Goal: Information Seeking & Learning: Learn about a topic

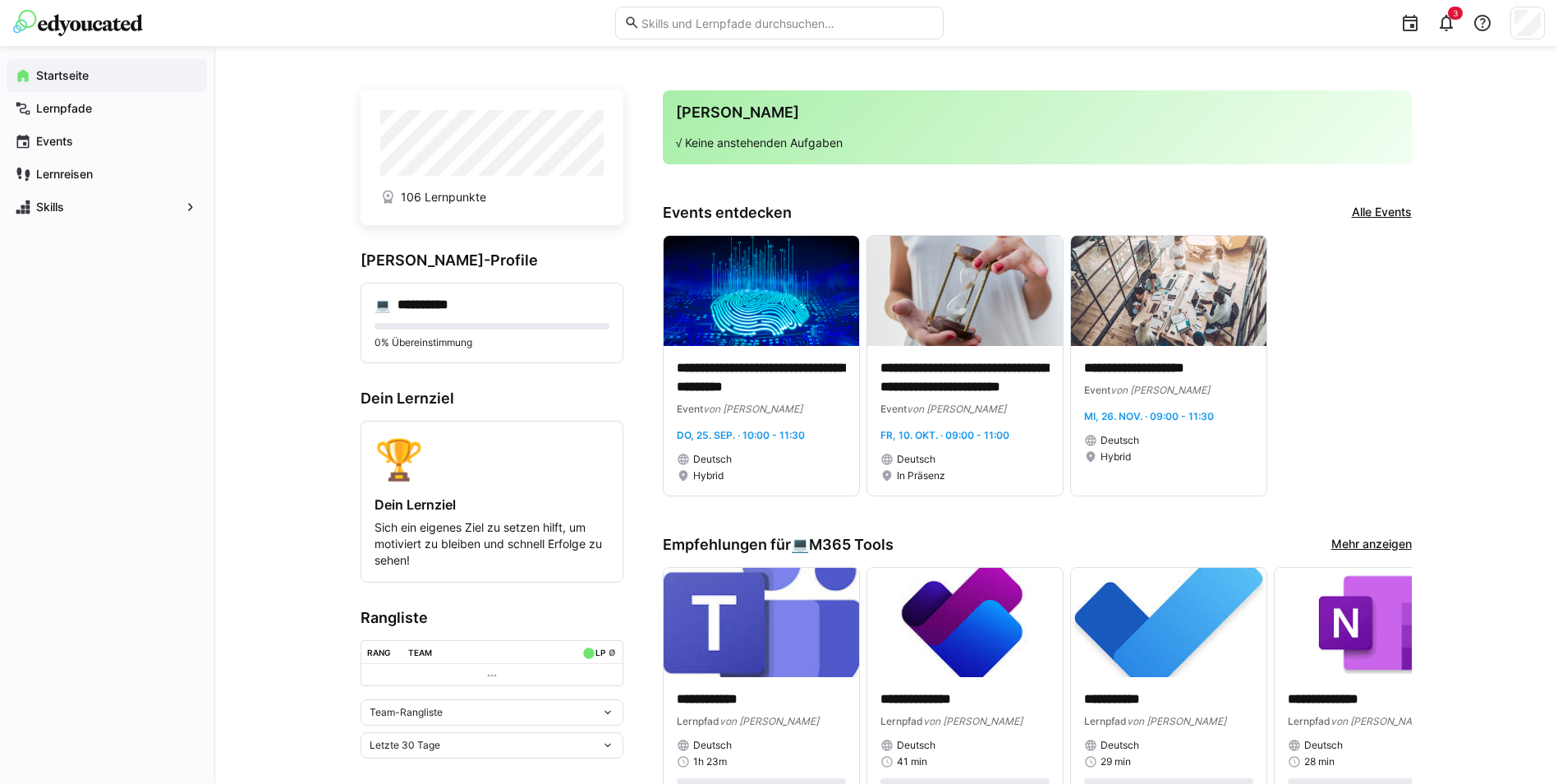
scroll to position [247, 0]
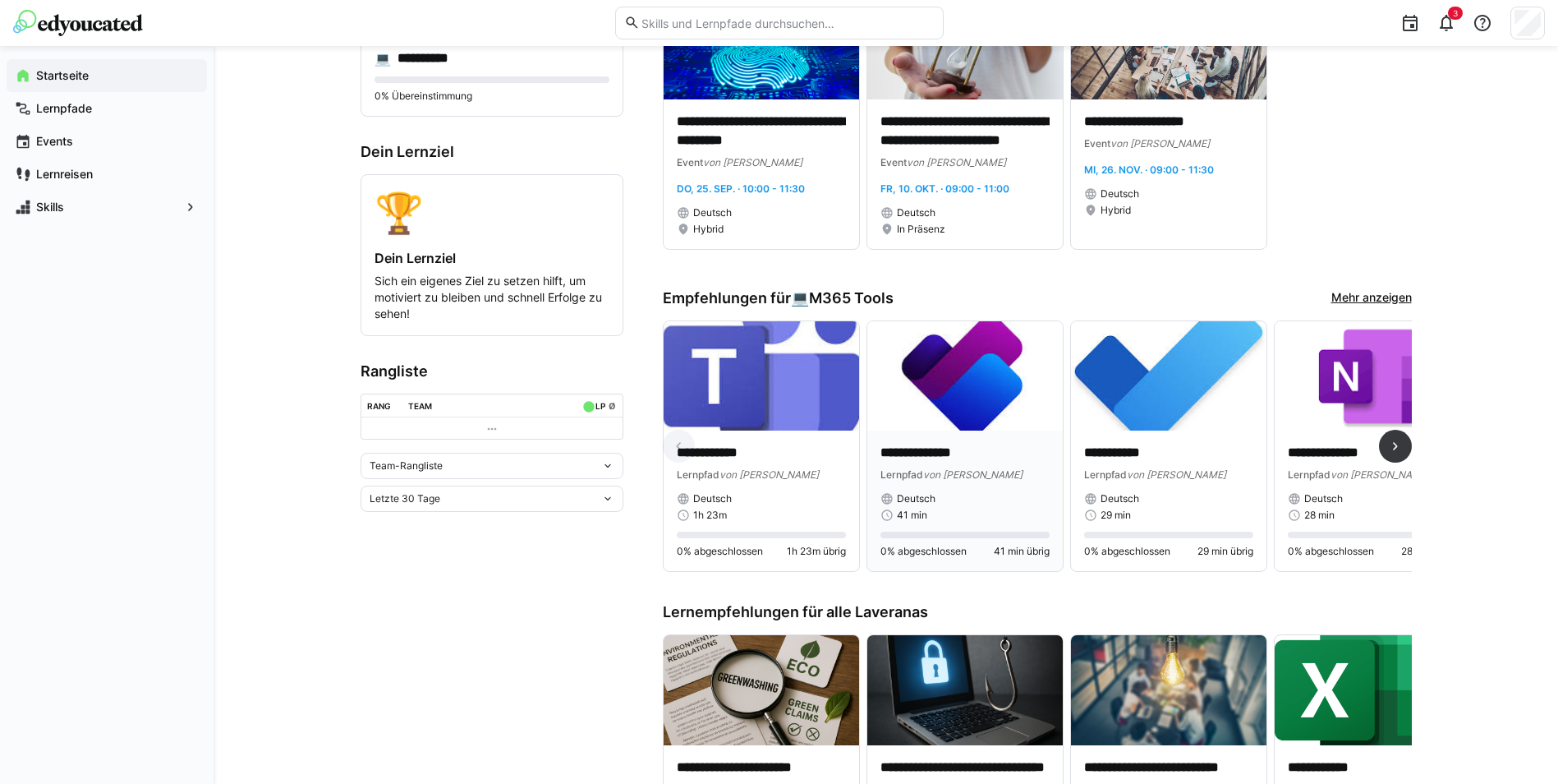
click at [940, 442] on div "**********" at bounding box center [965, 501] width 196 height 141
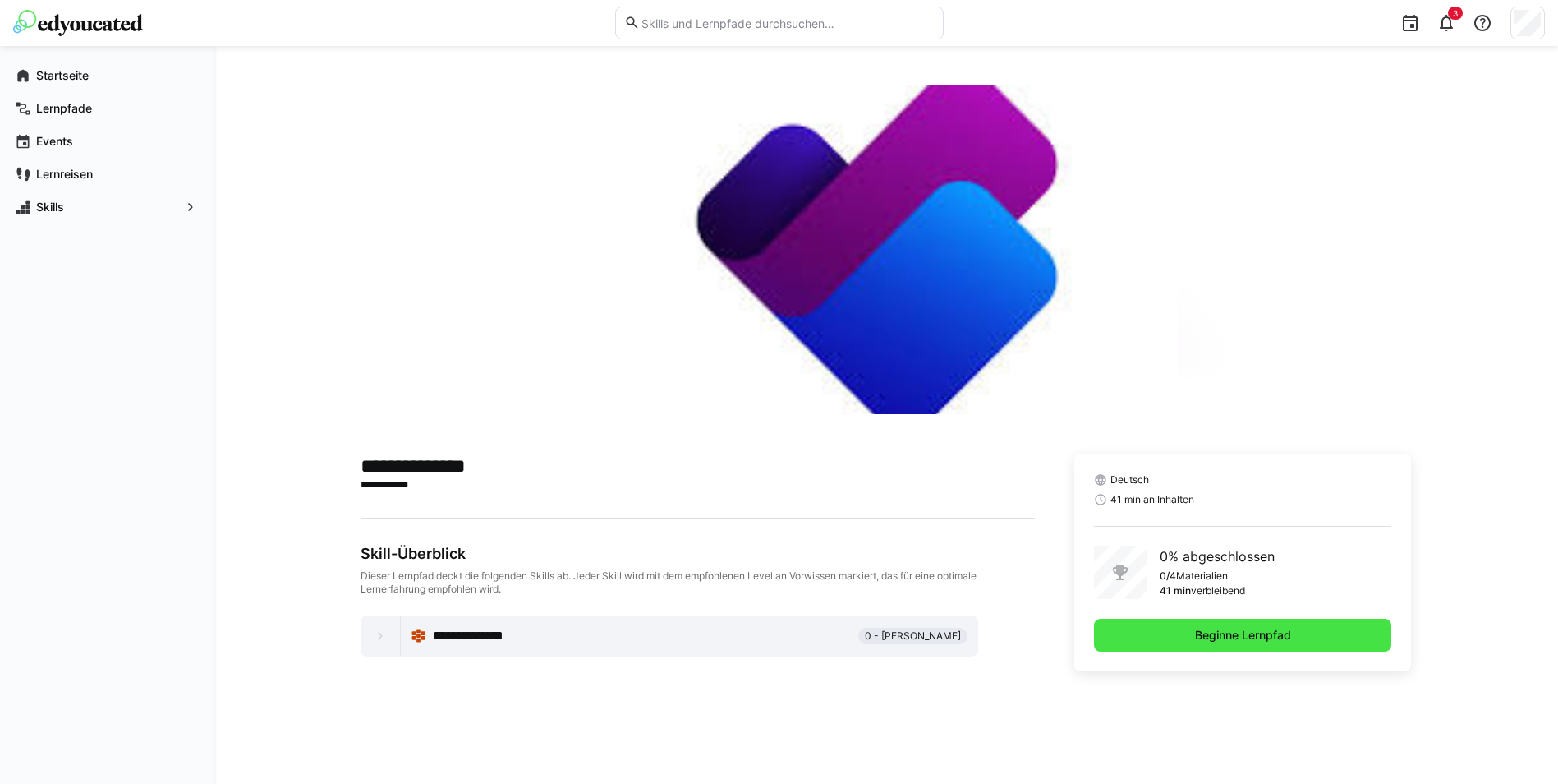
click at [1139, 624] on span "Beginne Lernpfad" at bounding box center [1243, 635] width 298 height 33
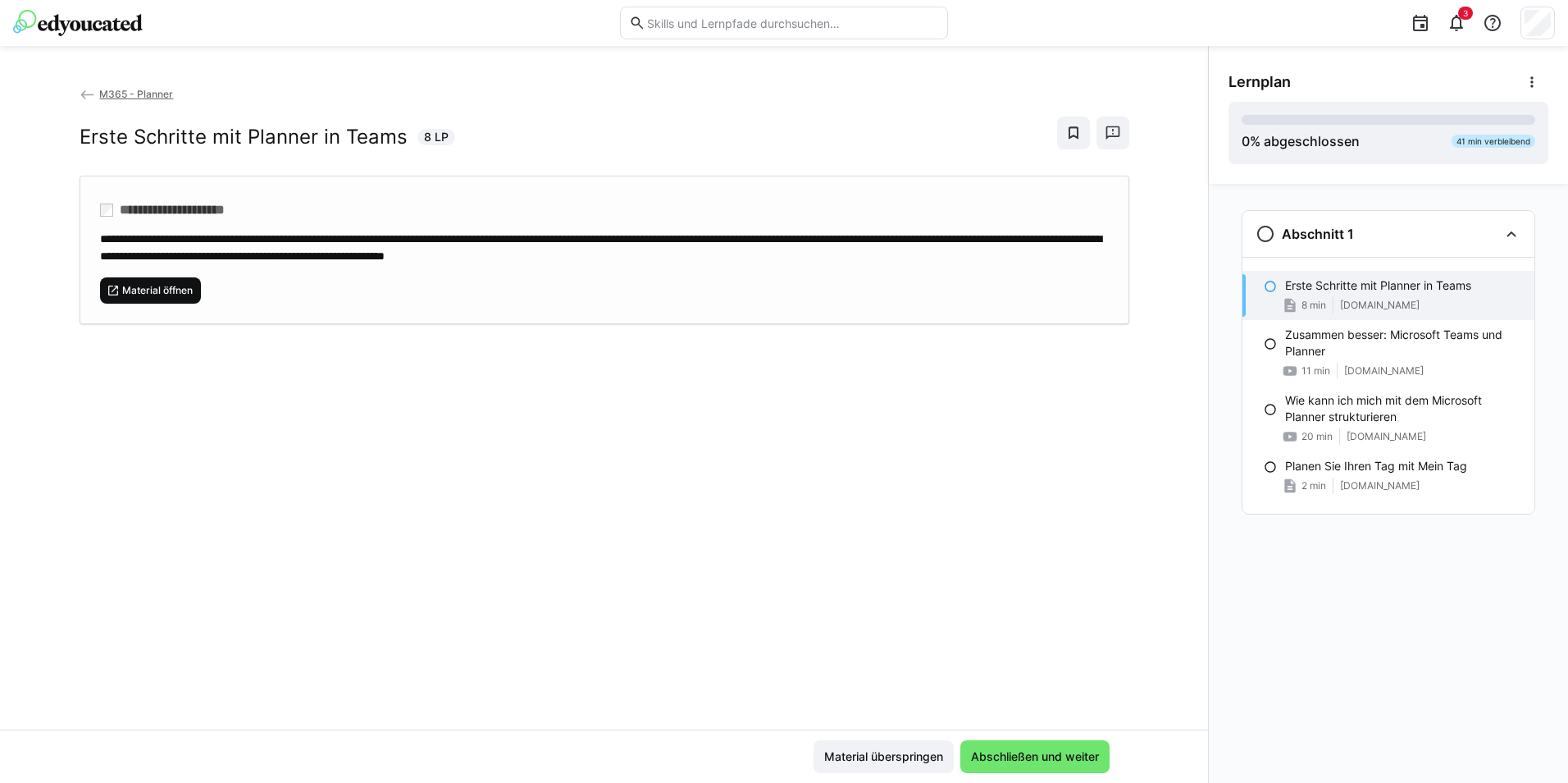
click at [121, 284] on span "Material öffnen" at bounding box center [157, 290] width 74 height 13
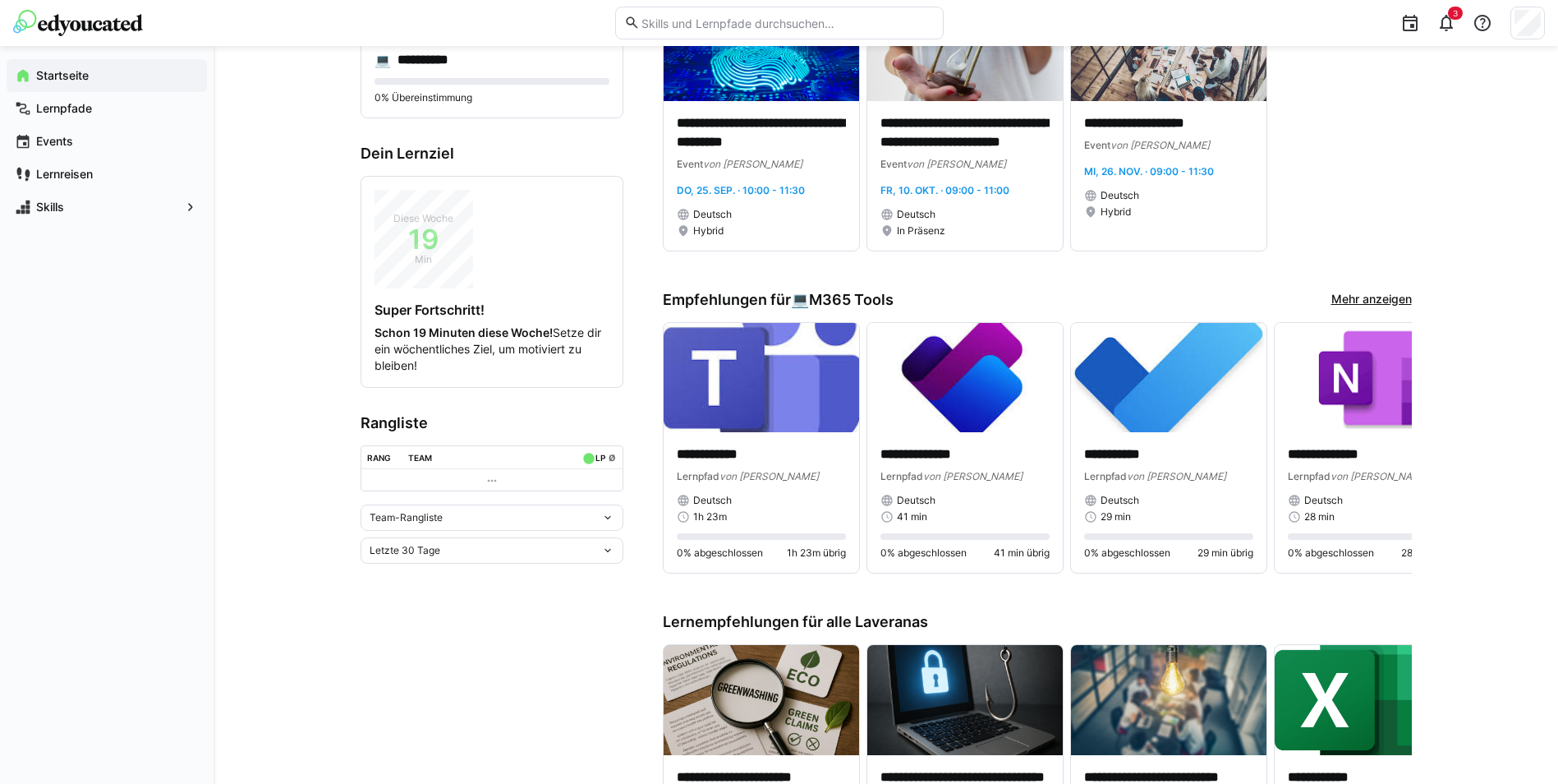
scroll to position [247, 0]
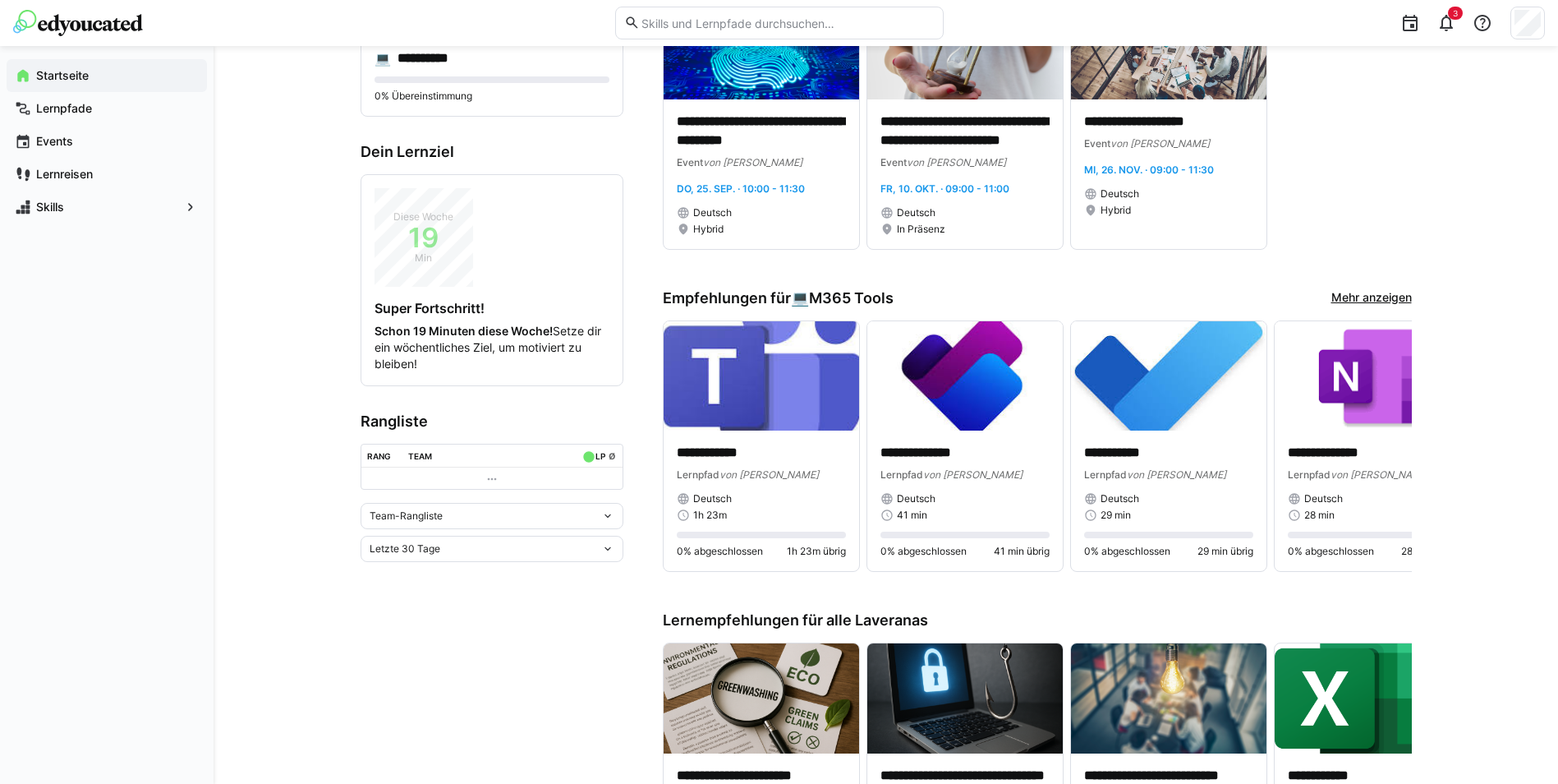
click at [1356, 295] on link "Mehr anzeigen" at bounding box center [1372, 298] width 80 height 18
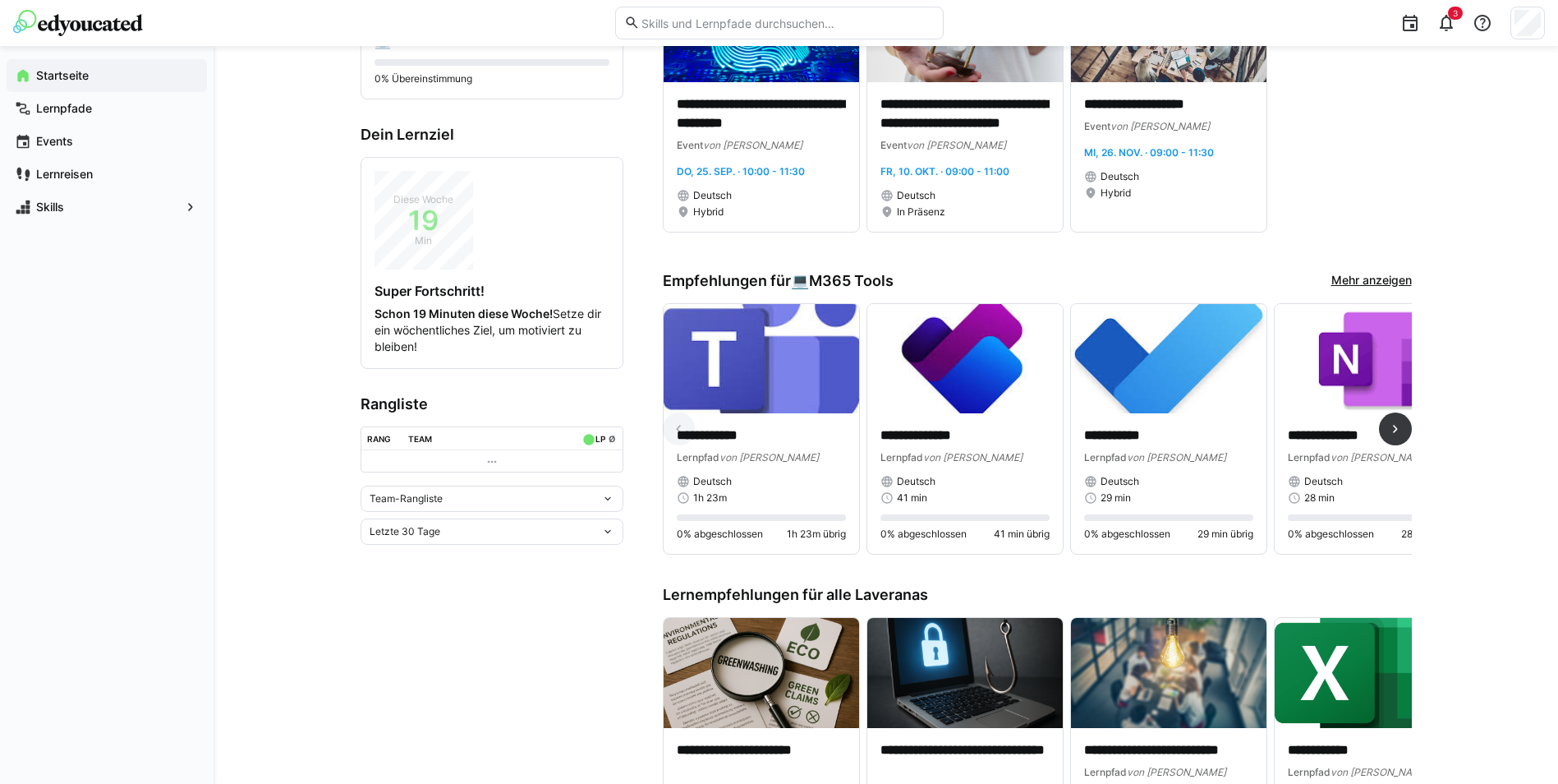
scroll to position [410, 0]
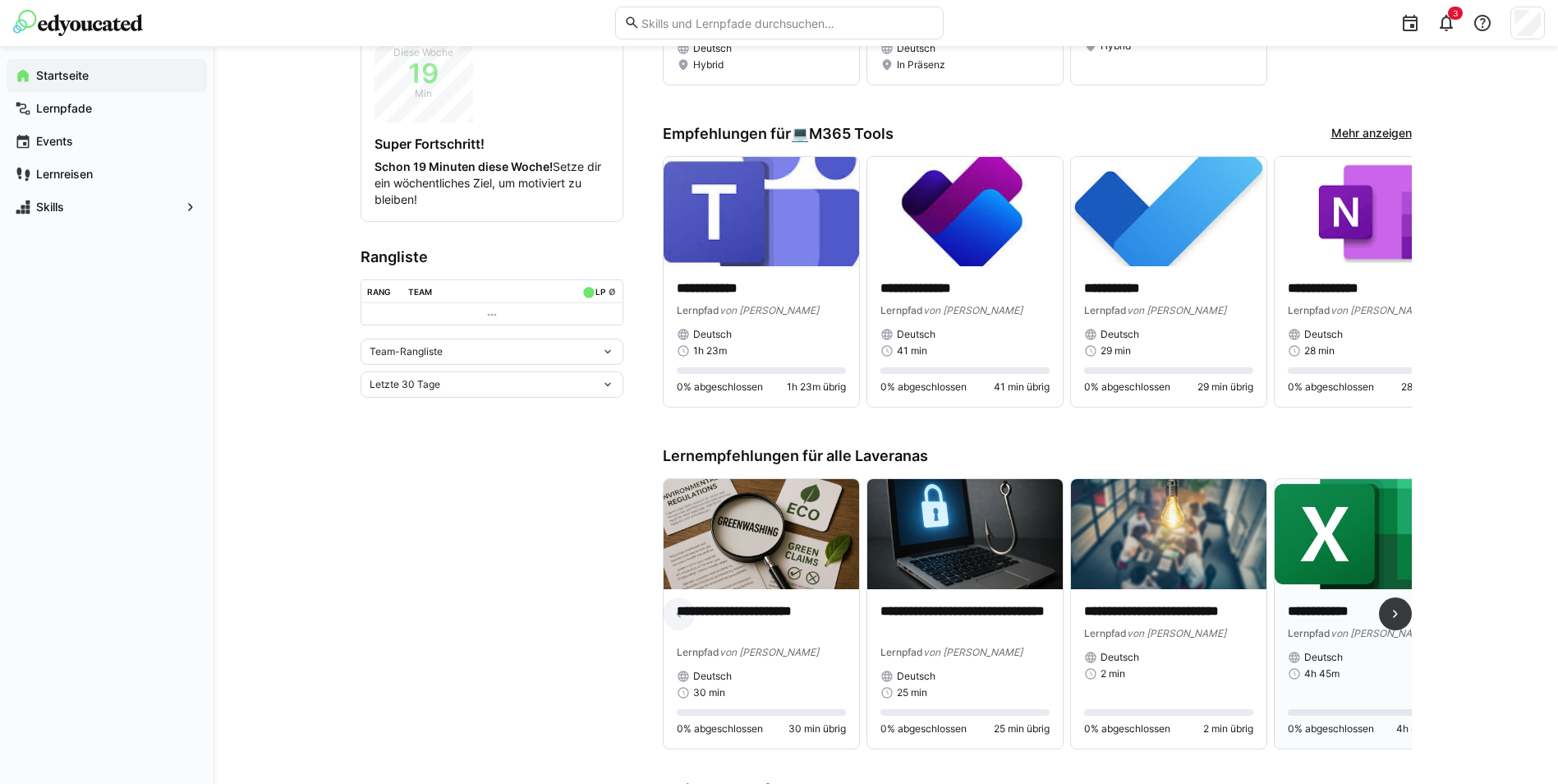
click at [1331, 608] on p "**********" at bounding box center [1373, 611] width 169 height 19
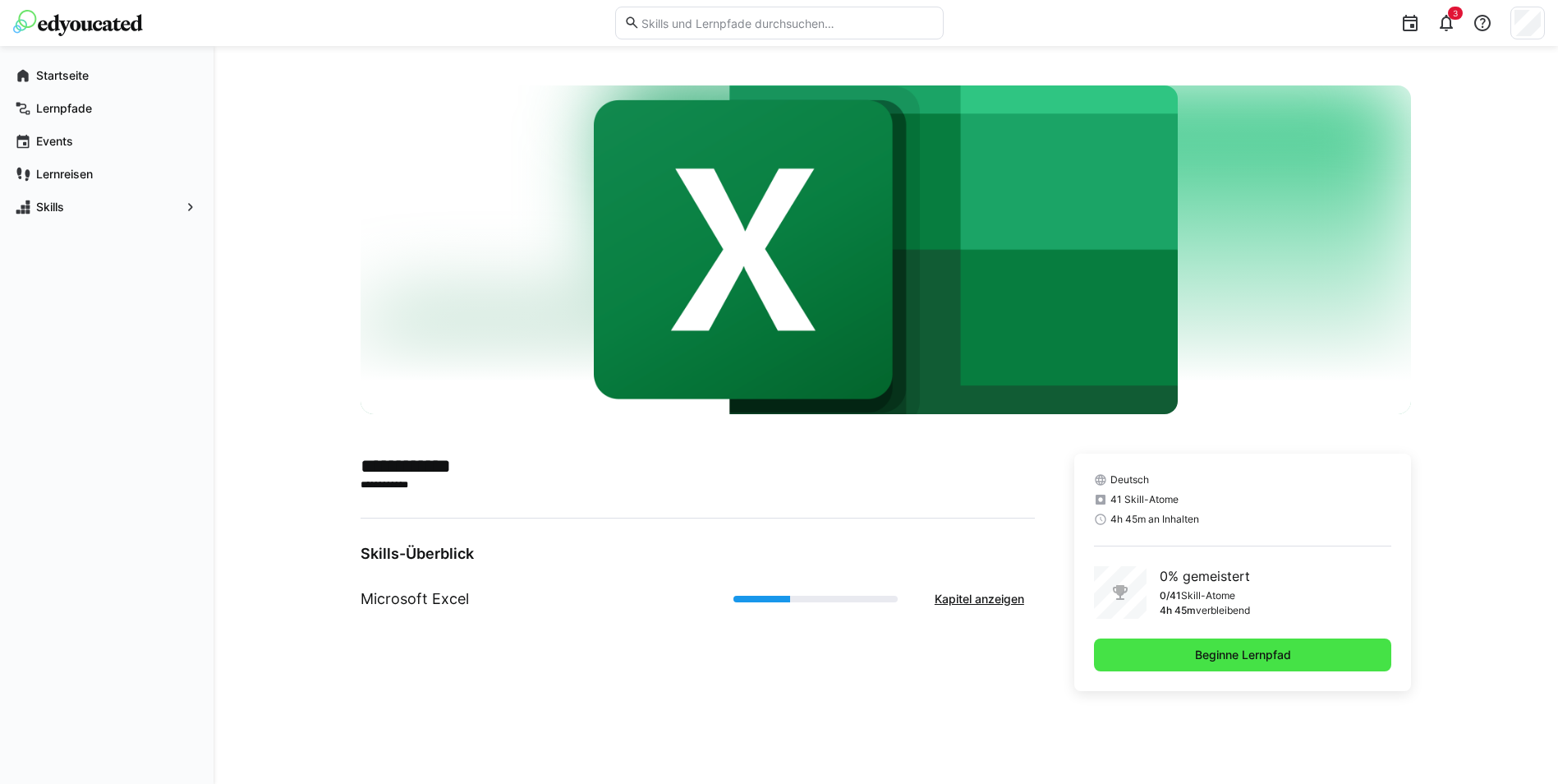
click at [1167, 662] on span "Beginne Lernpfad" at bounding box center [1243, 654] width 298 height 33
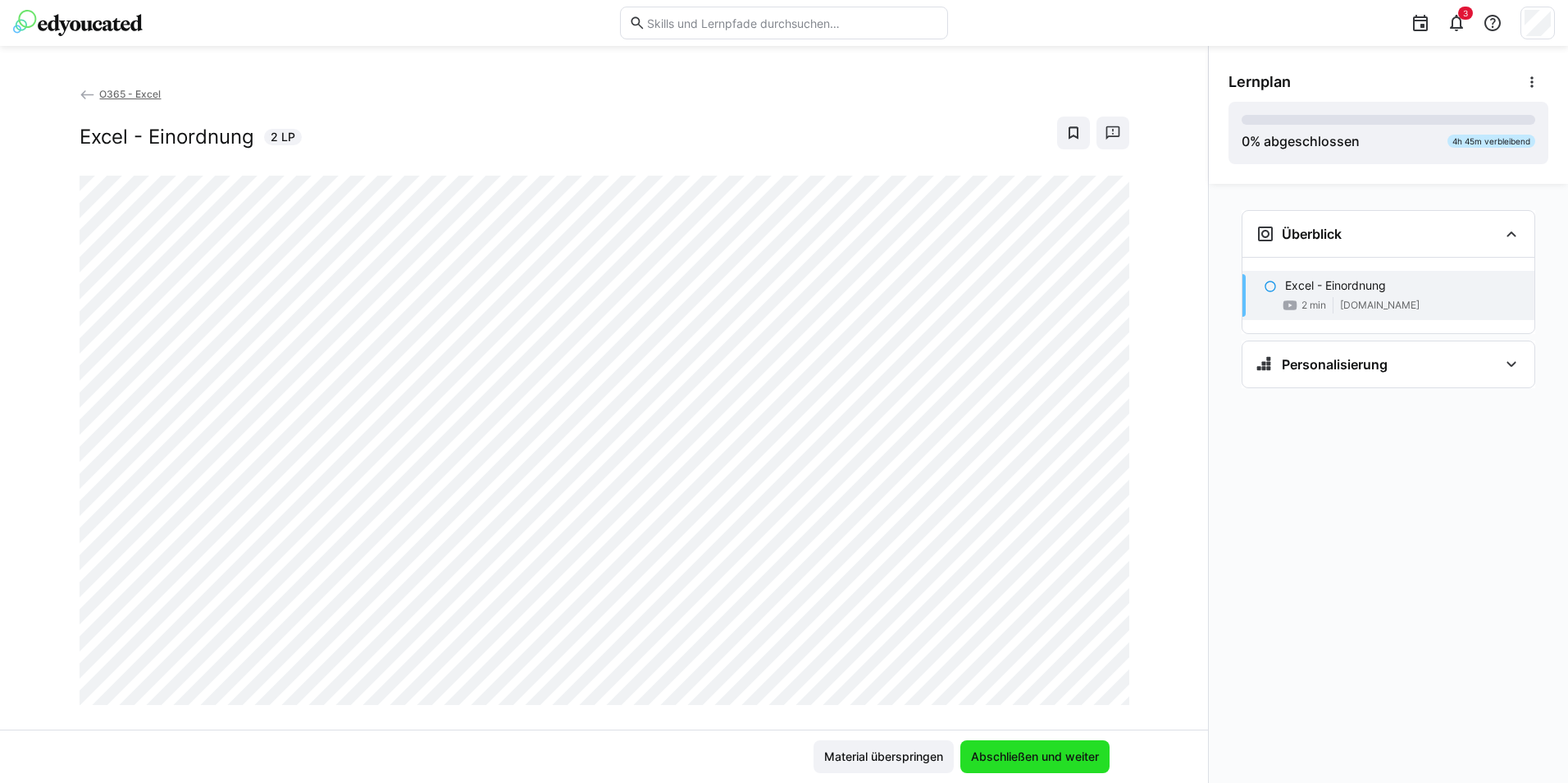
click at [1085, 751] on span "Abschließen und weiter" at bounding box center [1035, 757] width 133 height 16
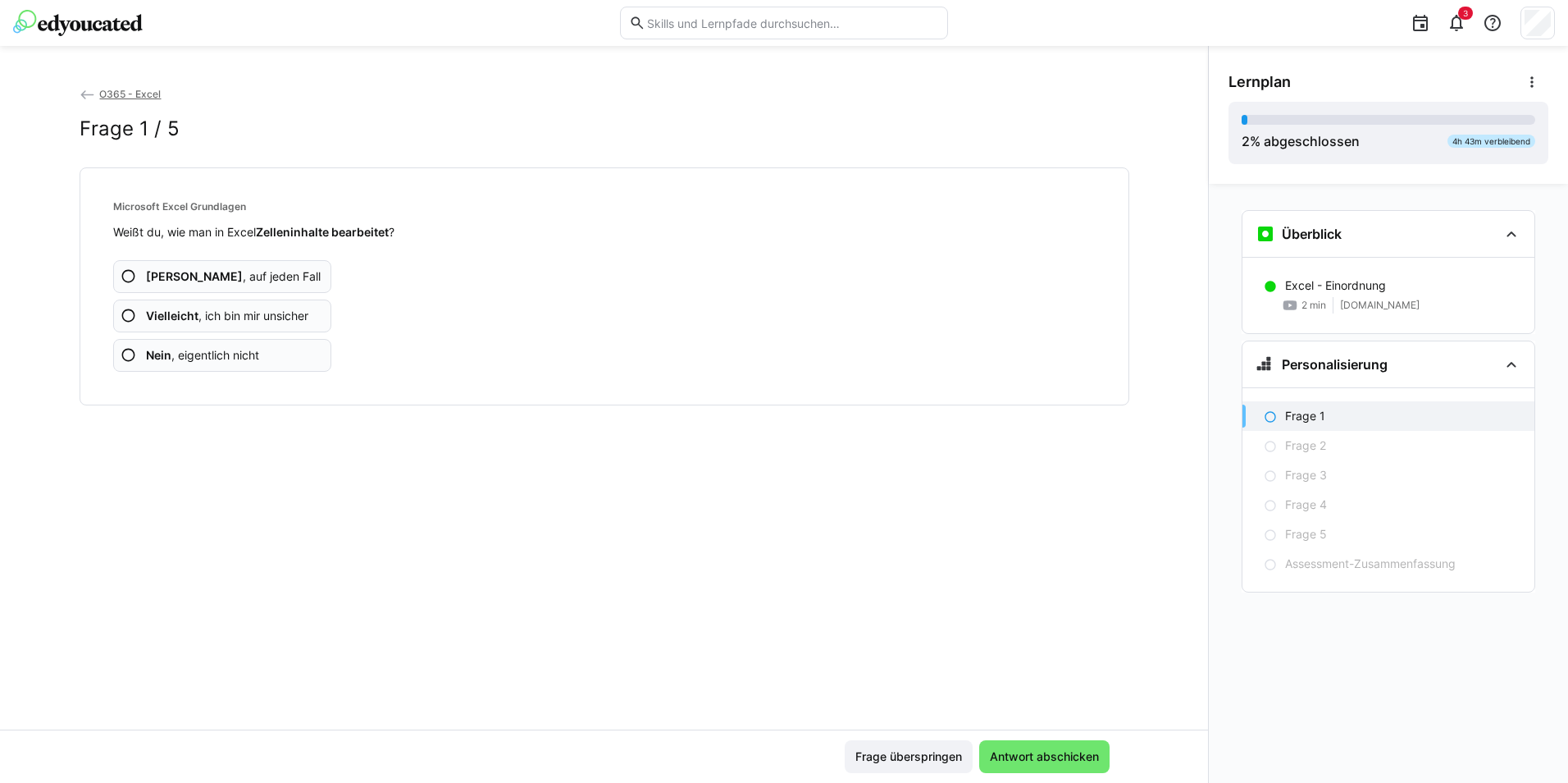
click at [237, 277] on span "Ja , auf jeden Fall" at bounding box center [233, 277] width 174 height 16
click at [203, 265] on app-assessment-question-radio "Ja , auf jeden Fall" at bounding box center [223, 277] width 219 height 33
click at [244, 355] on span "Nein , eigentlich nicht" at bounding box center [202, 355] width 113 height 16
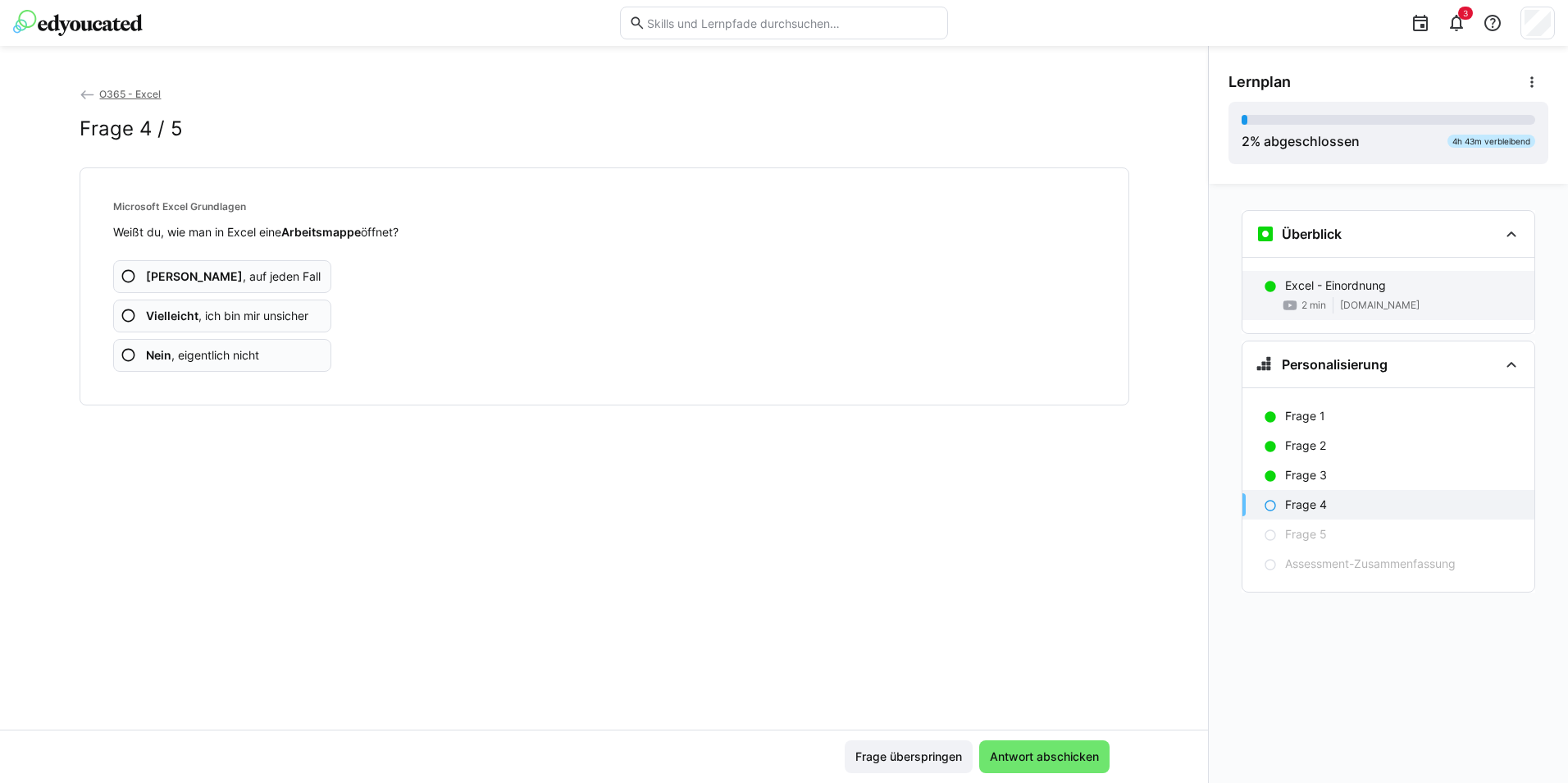
click at [1289, 291] on p "Excel - Einordnung" at bounding box center [1335, 286] width 101 height 16
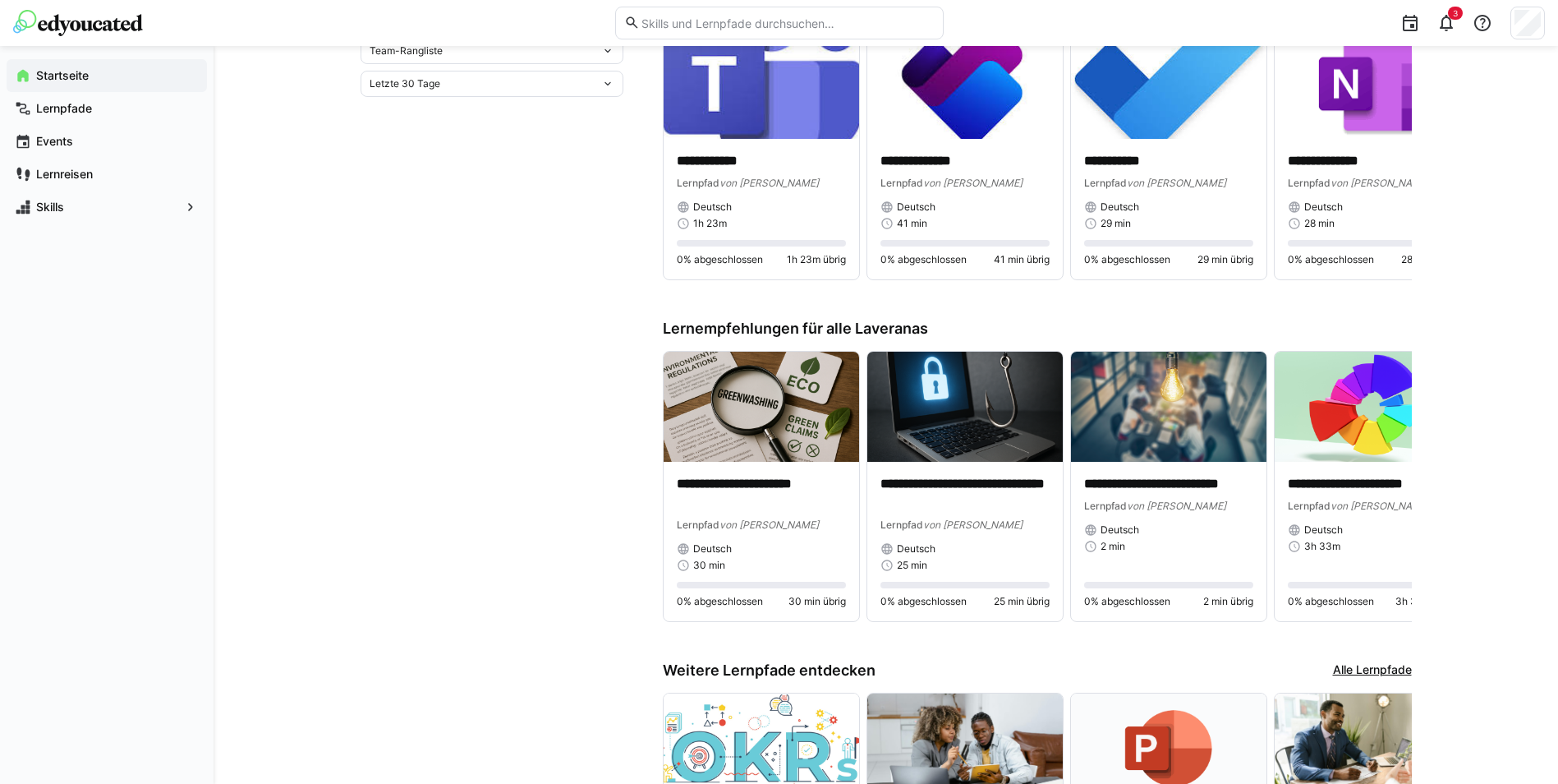
scroll to position [705, 0]
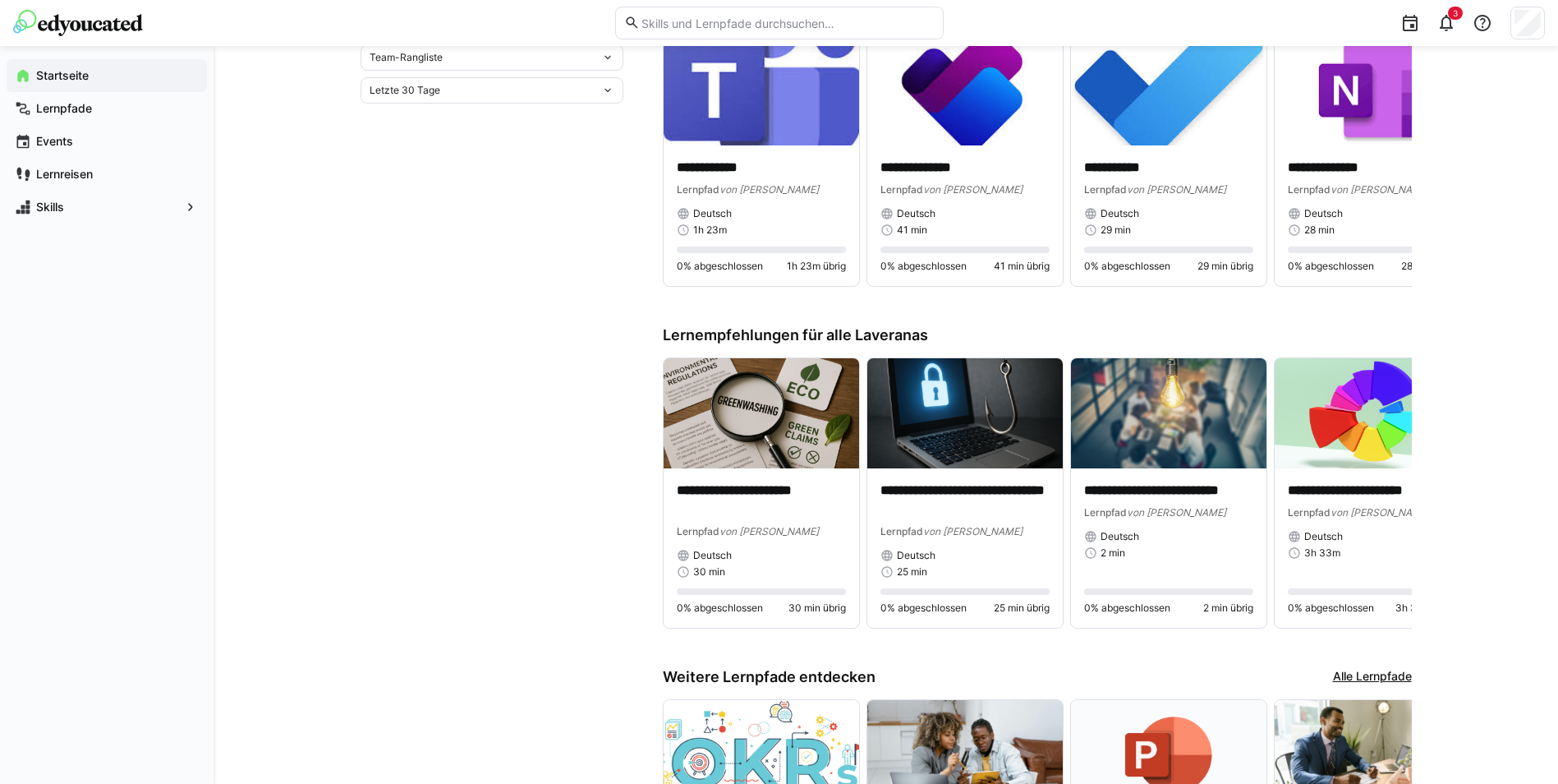
click at [1372, 671] on link "Alle Lernpfade" at bounding box center [1373, 677] width 79 height 18
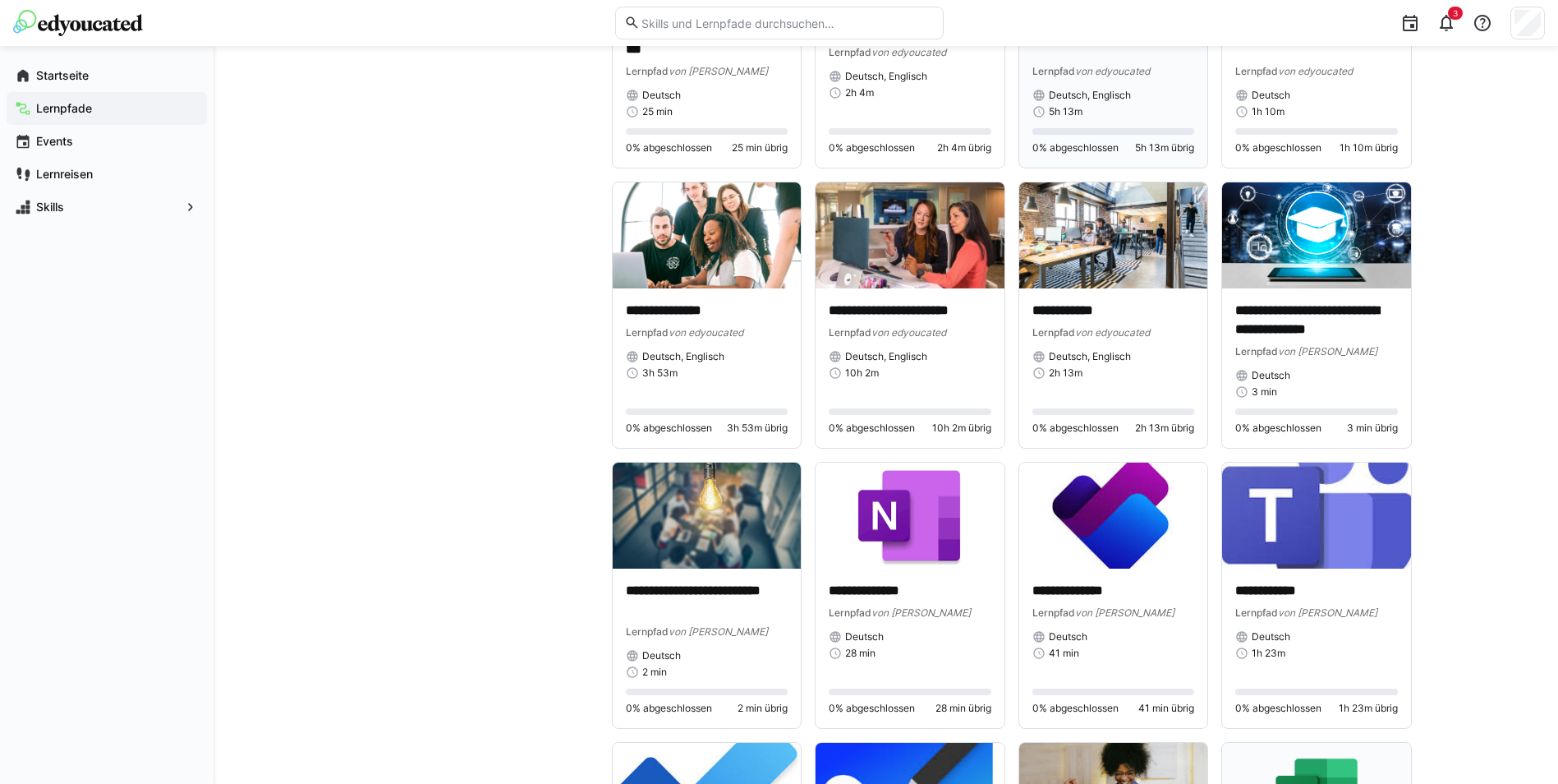
scroll to position [2218, 0]
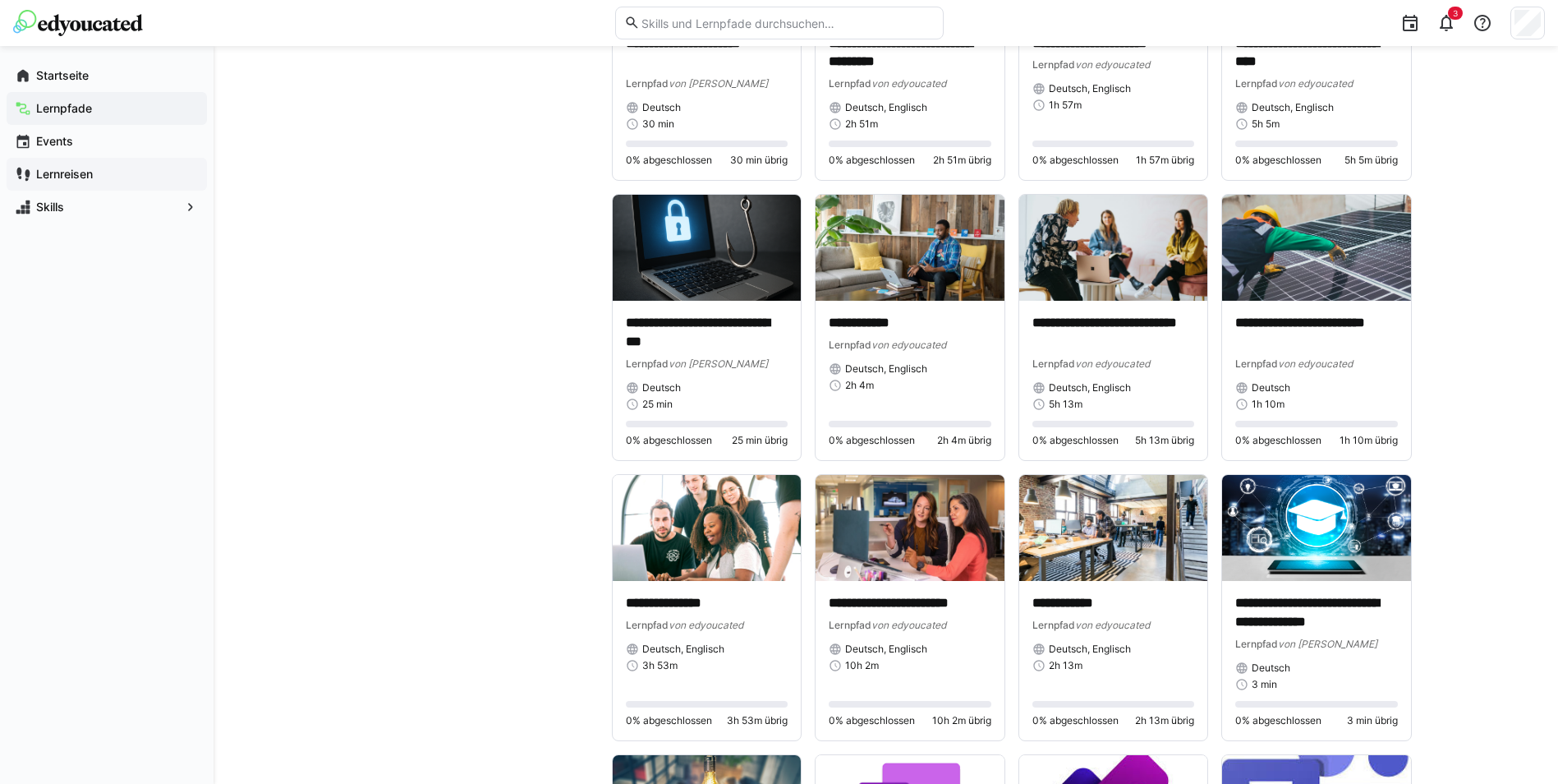
click at [0, 0] on app-navigation-label "Lernreisen" at bounding box center [0, 0] width 0 height 0
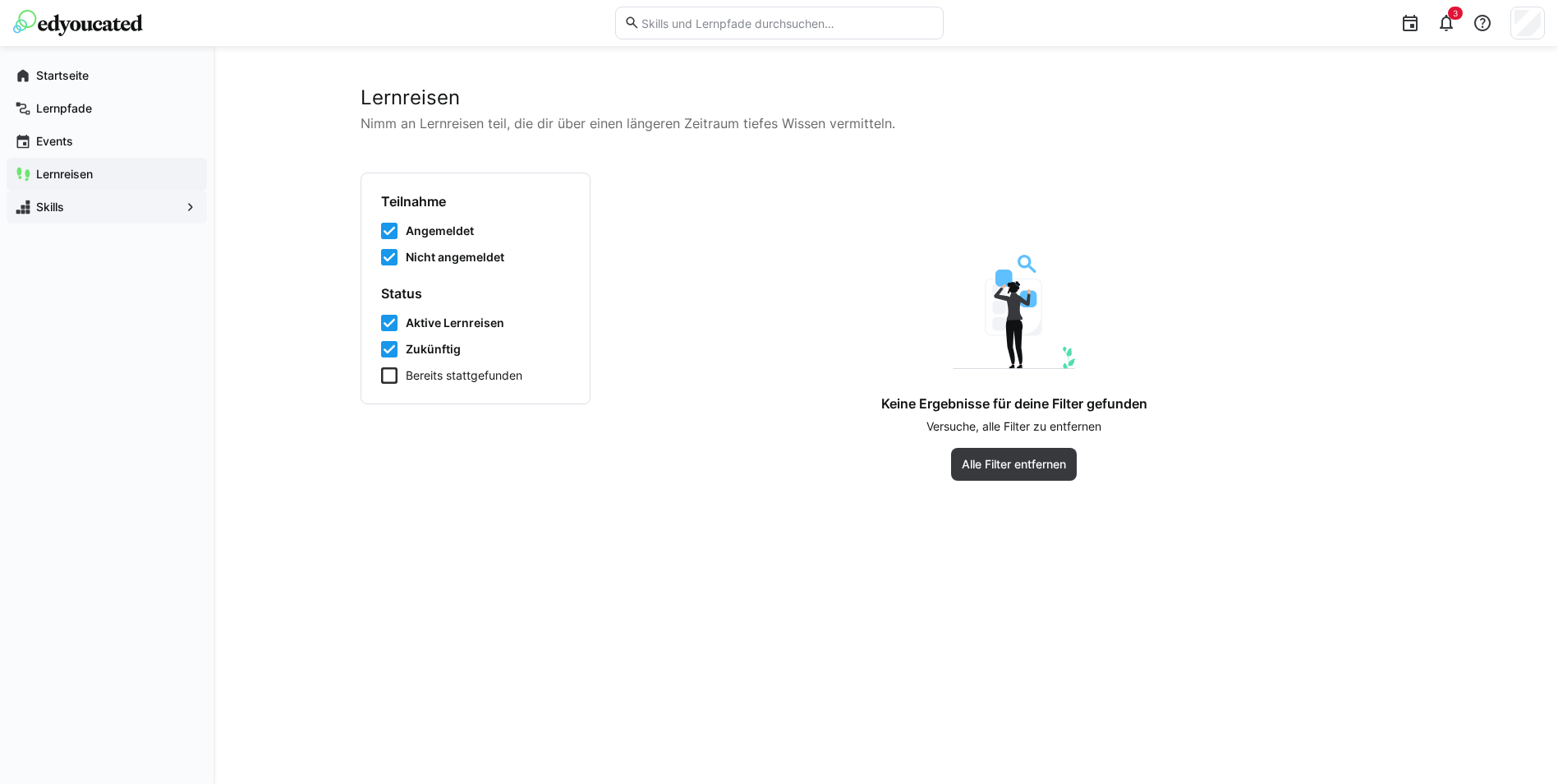
click at [0, 0] on app-navigation-label "Skills" at bounding box center [0, 0] width 0 height 0
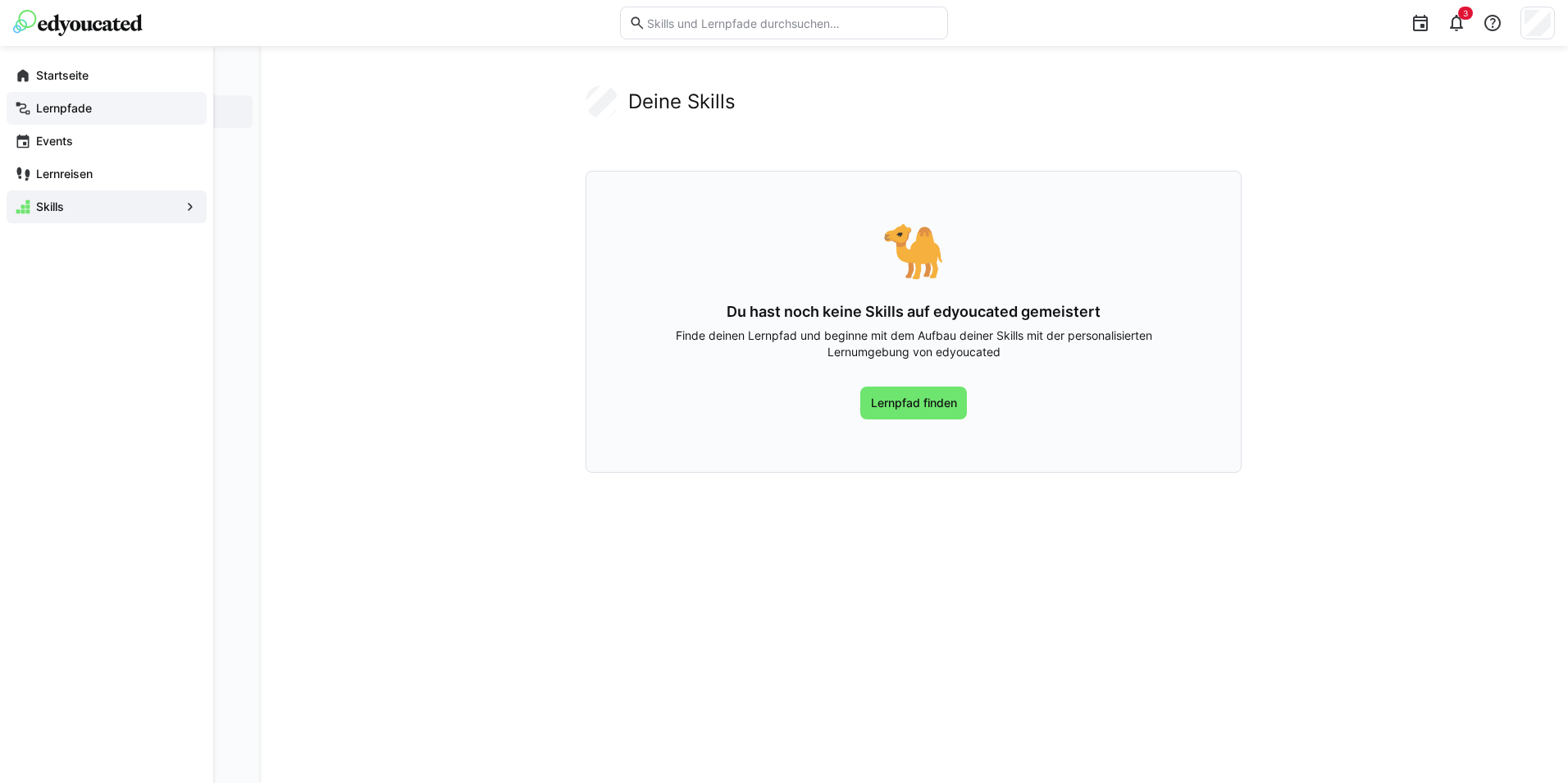
click at [0, 0] on app-navigation-label "Lernpfade" at bounding box center [0, 0] width 0 height 0
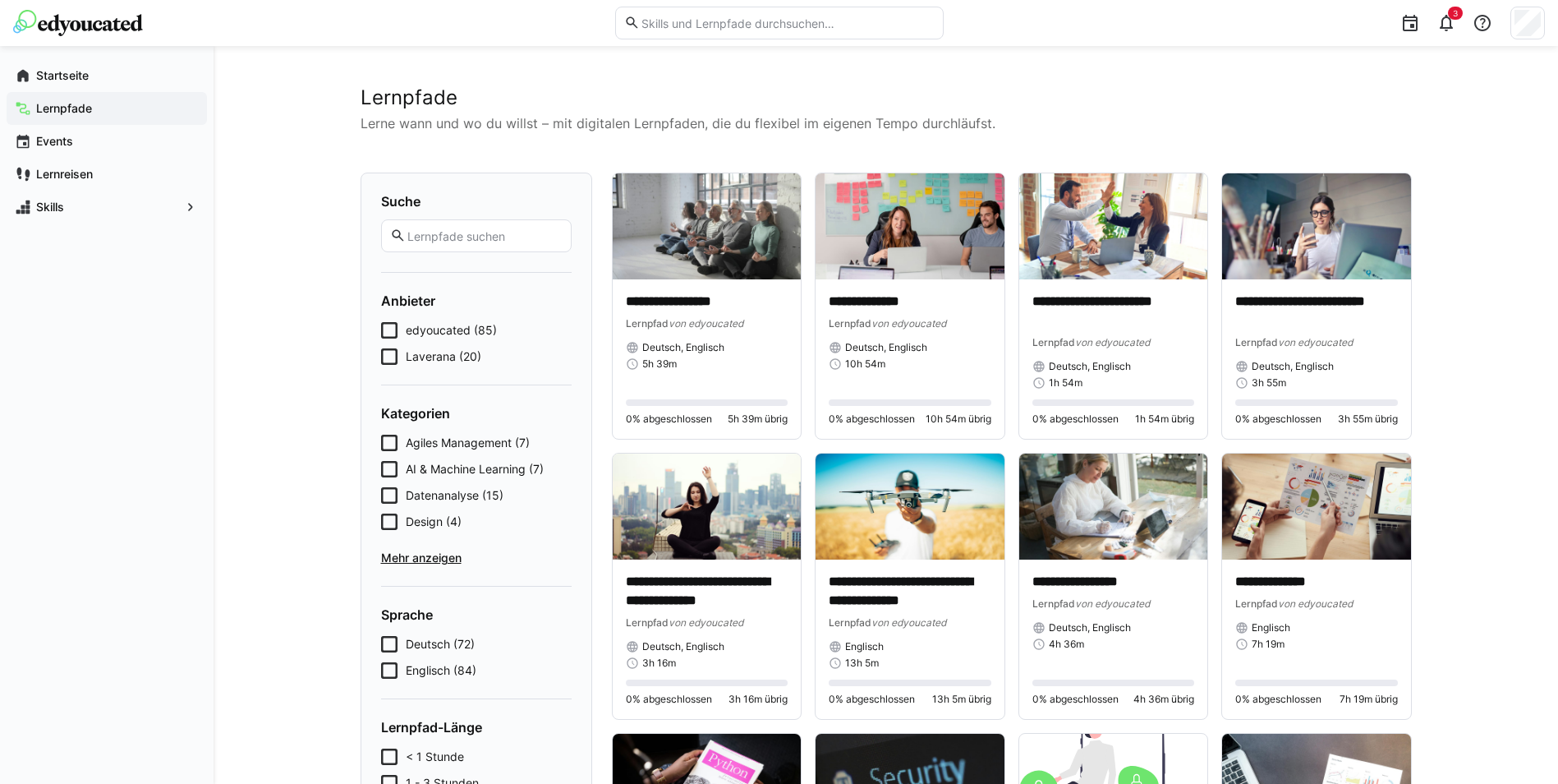
click at [390, 492] on icon at bounding box center [389, 495] width 16 height 16
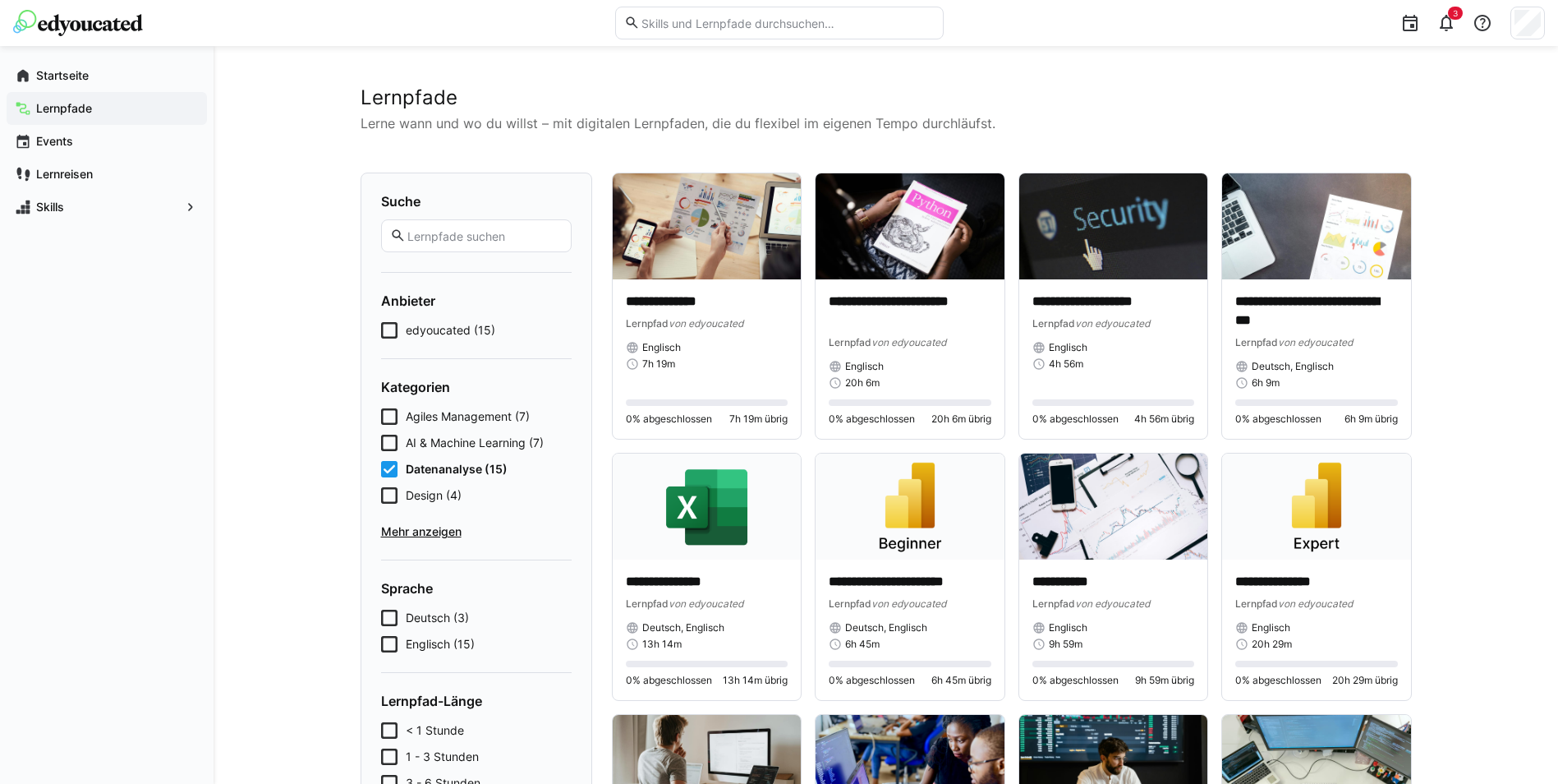
click at [389, 469] on icon at bounding box center [389, 469] width 16 height 16
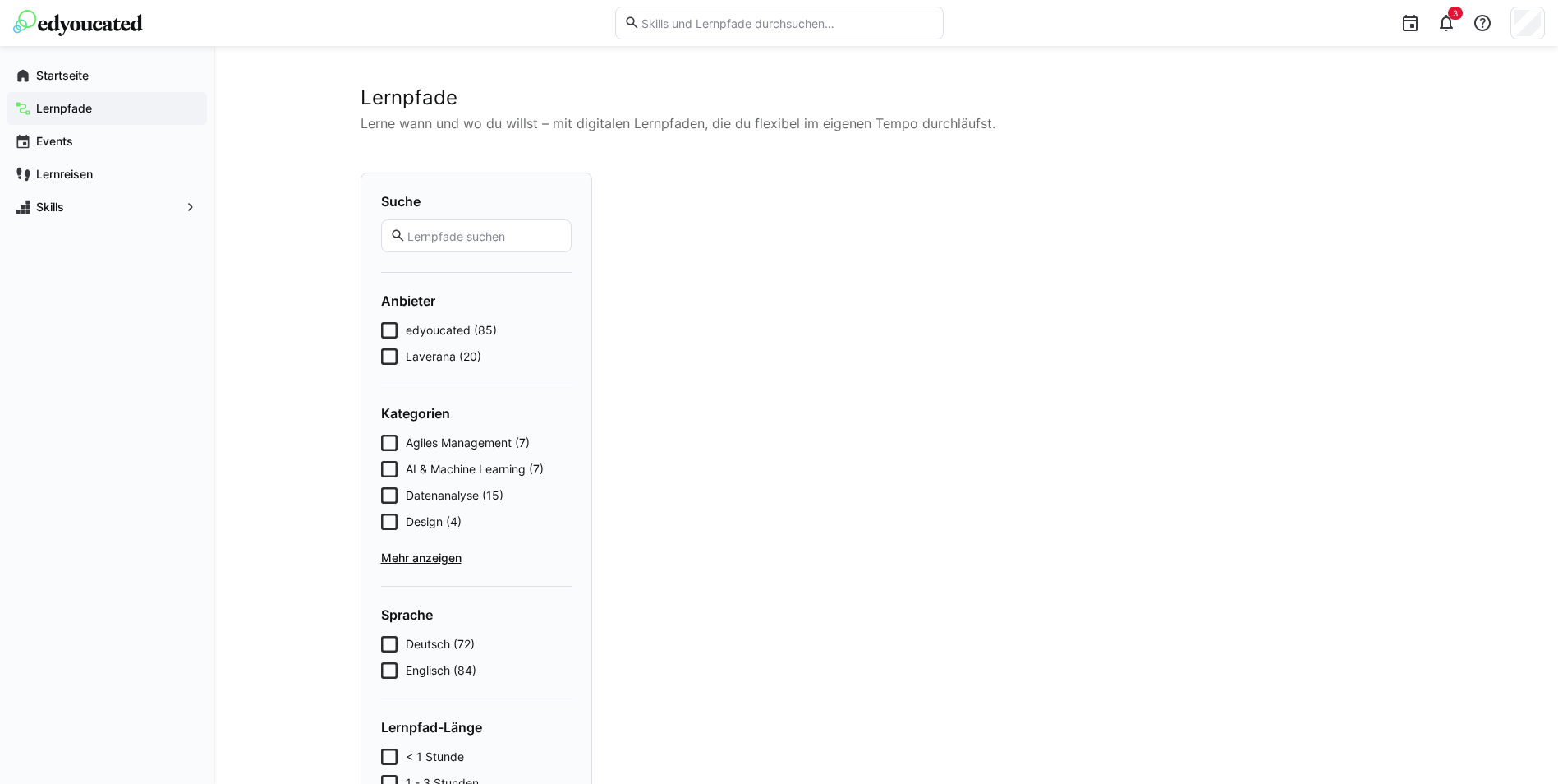
scroll to position [193, 0]
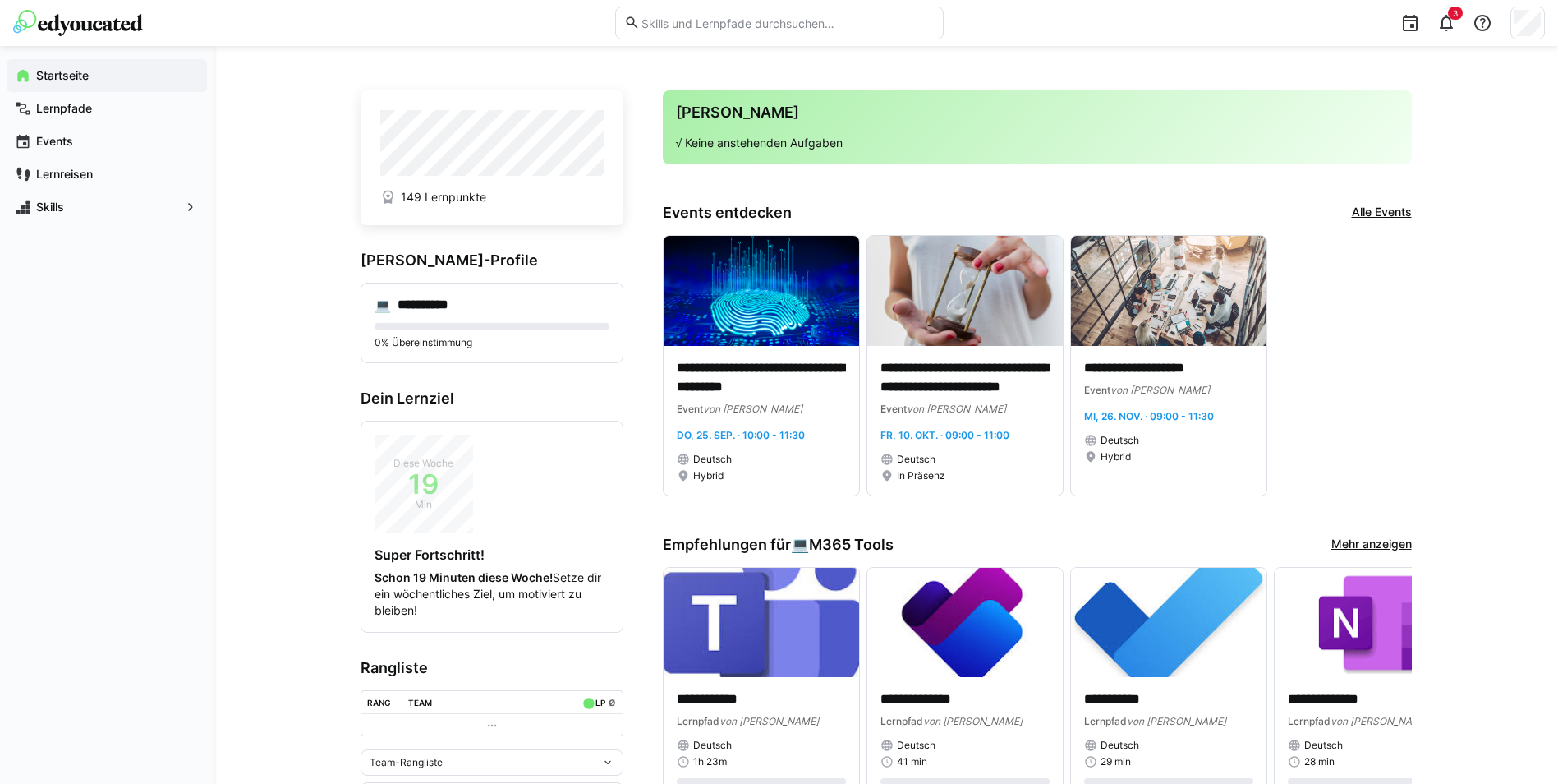
scroll to position [410, 0]
